Goal: Transaction & Acquisition: Purchase product/service

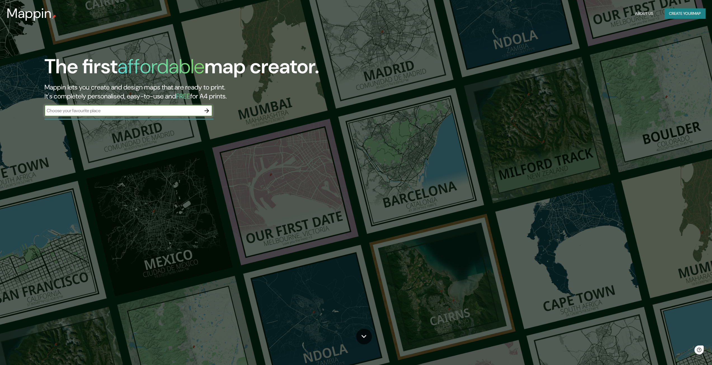
click at [124, 110] on input "text" at bounding box center [122, 110] width 157 height 6
type input "[GEOGRAPHIC_DATA]"
click at [207, 108] on icon "button" at bounding box center [206, 110] width 7 height 7
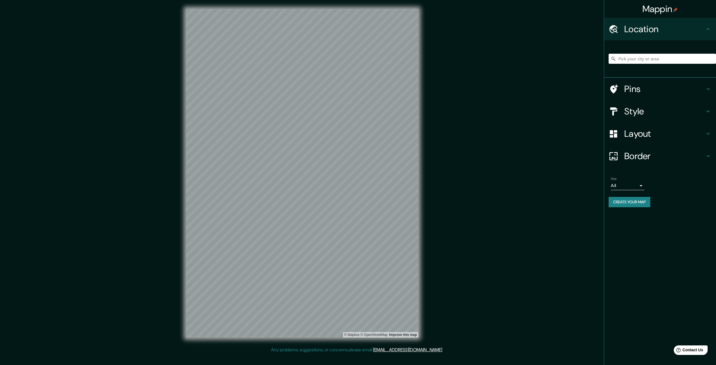
click at [634, 91] on h4 "Pins" at bounding box center [664, 88] width 81 height 11
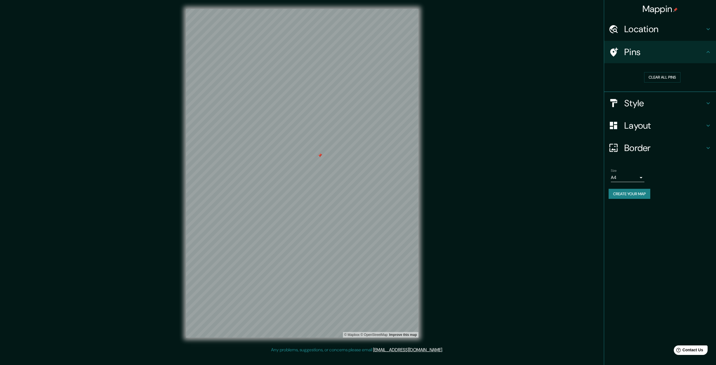
click at [639, 105] on h4 "Style" at bounding box center [664, 103] width 81 height 11
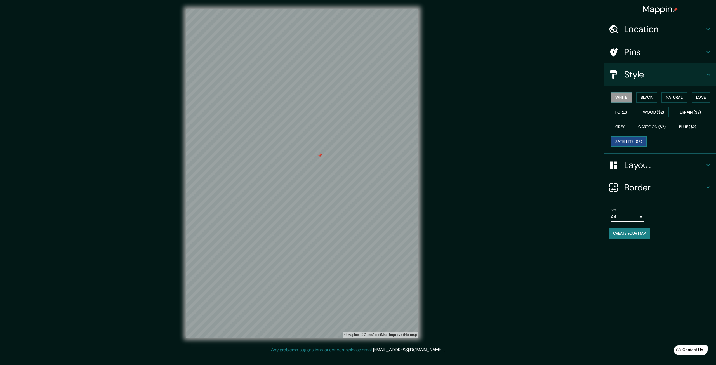
click at [635, 141] on button "Satellite ($3)" at bounding box center [629, 141] width 36 height 10
click at [658, 125] on button "Cartoon ($2)" at bounding box center [652, 127] width 36 height 10
click at [654, 113] on button "Wood ($2)" at bounding box center [653, 112] width 30 height 10
click at [620, 106] on div "White Black Natural Love Forest Wood ($2) Terrain ($2) Grey Cartoon ($2) Blue (…" at bounding box center [661, 119] width 107 height 59
click at [622, 108] on button "Forest" at bounding box center [622, 112] width 23 height 10
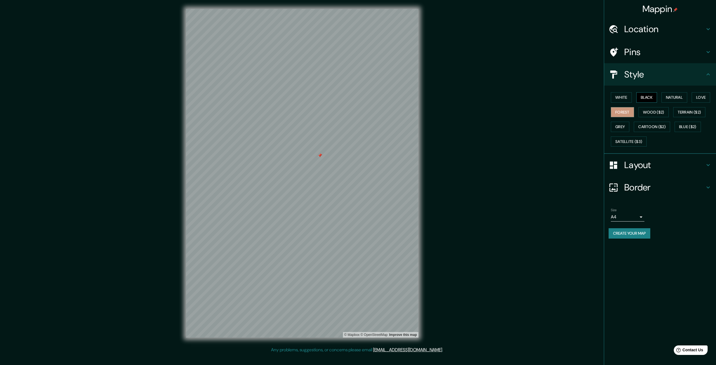
click at [649, 99] on button "Black" at bounding box center [646, 97] width 21 height 10
click at [622, 95] on button "White" at bounding box center [621, 97] width 21 height 10
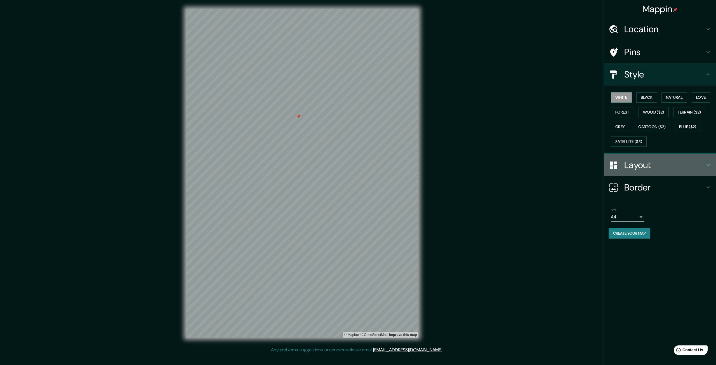
click at [659, 166] on h4 "Layout" at bounding box center [664, 164] width 81 height 11
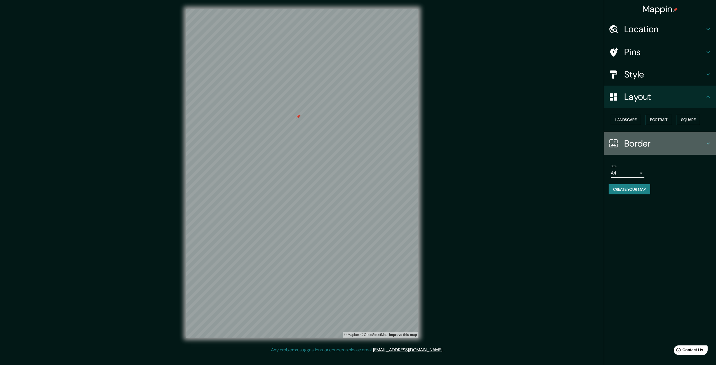
click at [632, 138] on h4 "Border" at bounding box center [664, 143] width 81 height 11
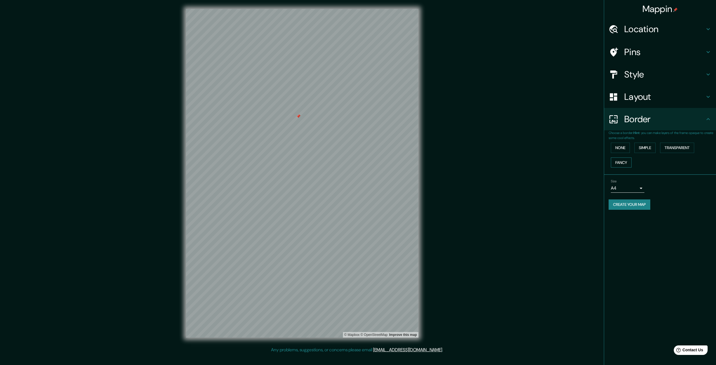
click at [627, 162] on button "Fancy" at bounding box center [621, 162] width 21 height 10
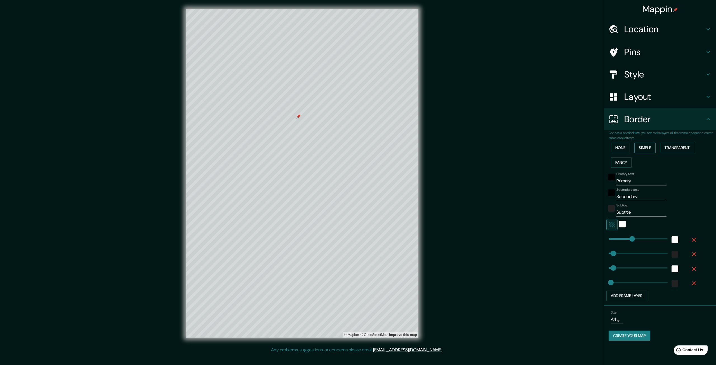
click at [644, 149] on button "Simple" at bounding box center [644, 148] width 21 height 10
click at [620, 147] on button "None" at bounding box center [620, 148] width 19 height 10
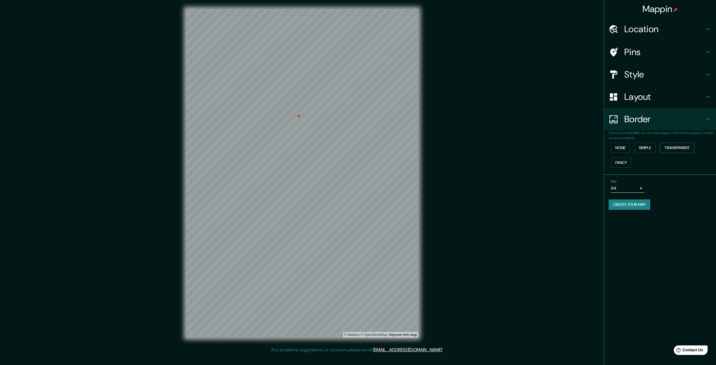
click at [688, 149] on button "Transparent" at bounding box center [677, 148] width 34 height 10
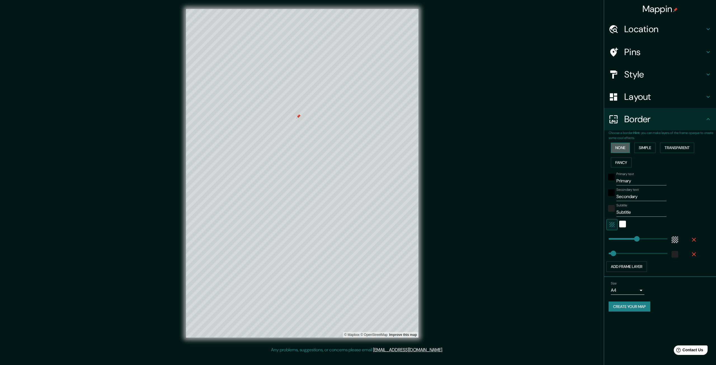
click at [626, 148] on button "None" at bounding box center [620, 148] width 19 height 10
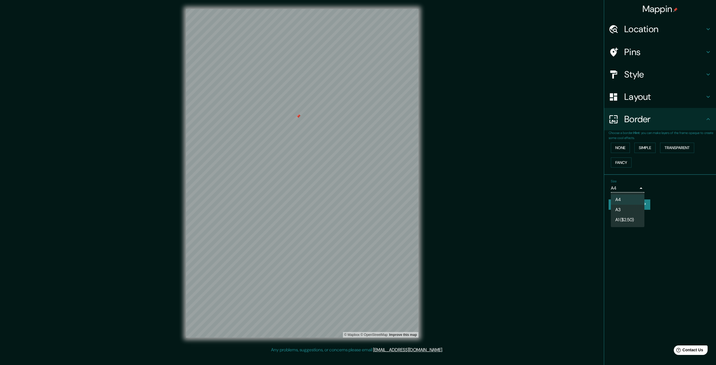
click at [632, 190] on body "Mappin Location Pins Style Layout Border Choose a border. Hint : you can make l…" at bounding box center [358, 182] width 716 height 365
click at [632, 205] on li "A3" at bounding box center [628, 210] width 34 height 10
type input "a4"
click at [632, 205] on button "Create your map" at bounding box center [629, 204] width 42 height 10
